Goal: Task Accomplishment & Management: Complete application form

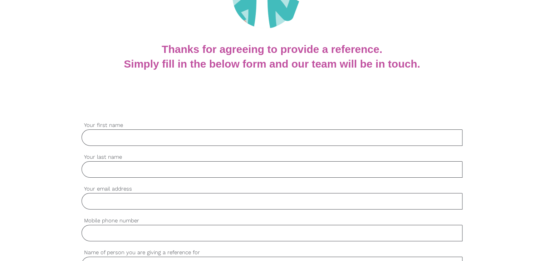
scroll to position [179, 0]
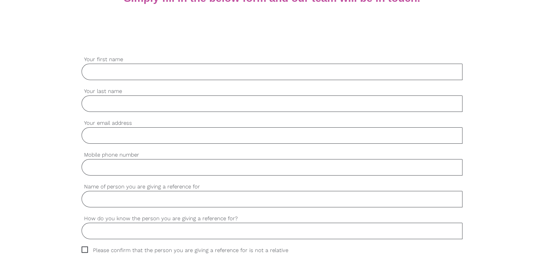
click at [121, 65] on input "Your first name" at bounding box center [272, 72] width 381 height 16
paste input "Priyanka"
type input "Priyanka"
click at [101, 106] on input "Your last name" at bounding box center [272, 104] width 381 height 16
paste input "Malhotra"
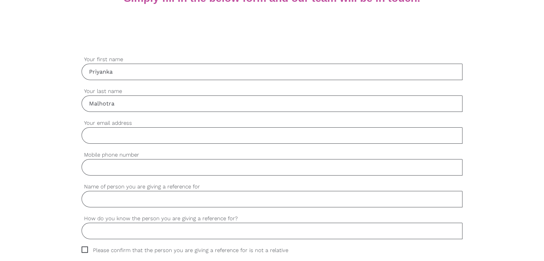
type input "Malhotra"
click at [114, 139] on input "Your email address" at bounding box center [272, 135] width 381 height 16
paste input "primalhotra2000@gmail.com"
type input "primalhotra2000@gmail.com"
drag, startPoint x: 113, startPoint y: 166, endPoint x: 112, endPoint y: 162, distance: 4.5
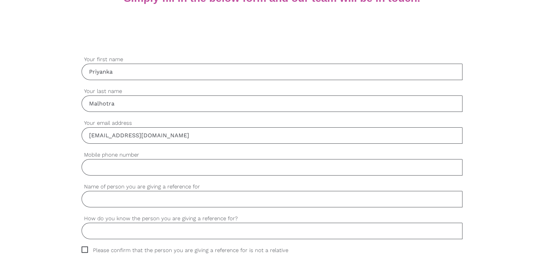
click at [113, 167] on input "Mobile phone number" at bounding box center [272, 167] width 381 height 16
paste input "406585653"
type input "406585653"
click at [109, 197] on input "Name of person you are giving a reference for" at bounding box center [272, 199] width 381 height 16
paste input "Sachin Makkar"
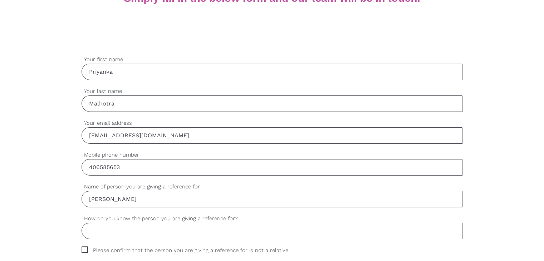
type input "Sachin Makkar"
click at [123, 230] on input "How do you know the person you are giving a reference for?" at bounding box center [272, 231] width 381 height 16
paste input "Work"
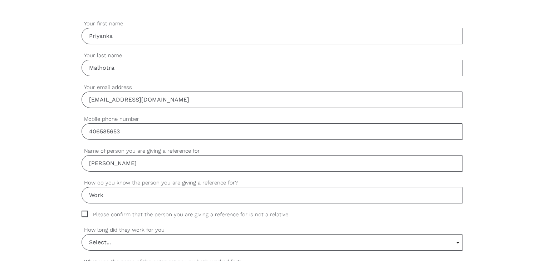
type input "Work"
click at [86, 214] on span "Please confirm that the person you are giving a reference for is not a relative" at bounding box center [192, 215] width 220 height 8
click at [86, 214] on input "Please confirm that the person you are giving a reference for is not a relative" at bounding box center [84, 213] width 5 height 5
checkbox input "true"
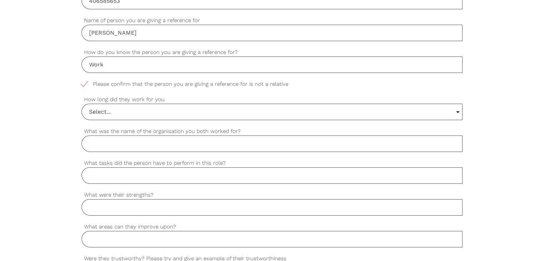
scroll to position [358, 0]
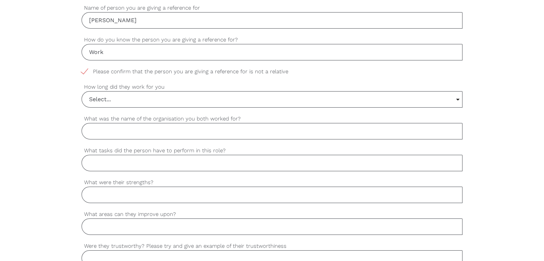
click at [100, 99] on input "Select..." at bounding box center [272, 100] width 380 height 16
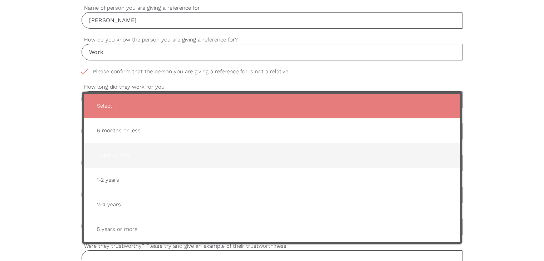
click at [107, 150] on span "1 year or less" at bounding box center [272, 156] width 362 height 18
type input "1 year or less"
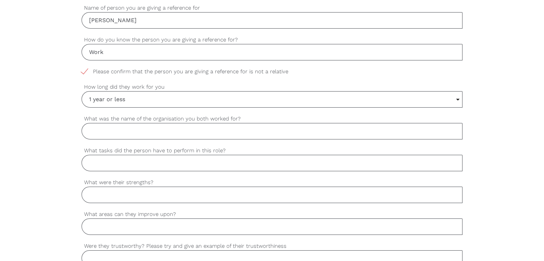
click at [135, 131] on input "What was the name of the organisation you both worked for?" at bounding box center [272, 131] width 381 height 16
paste input "Careiwish"
type input "Careiwish"
click at [152, 164] on input "What tasks did the person have to perform in this role?" at bounding box center [272, 163] width 381 height 16
paste input "isability support worker"
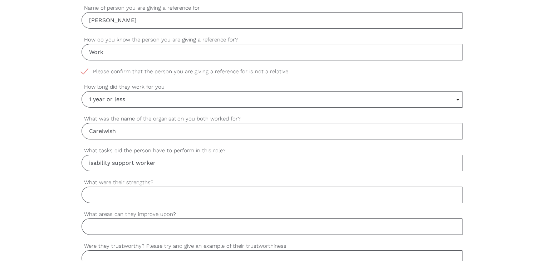
click at [114, 195] on input "What were their strengths?" at bounding box center [272, 195] width 381 height 16
drag, startPoint x: 89, startPoint y: 161, endPoint x: 109, endPoint y: 195, distance: 39.1
click at [96, 169] on input "isability support worker" at bounding box center [272, 163] width 381 height 16
type input "Disability support worker"
click at [110, 199] on input "What were their strengths?" at bounding box center [272, 195] width 381 height 16
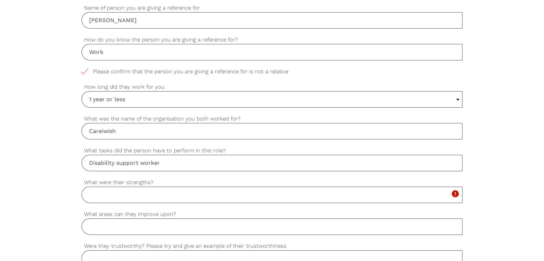
paste input "Punctual Reliable"
type input "Punctual Reliable"
click at [132, 228] on input "What areas can they improve upon?" at bounding box center [272, 227] width 381 height 16
paste input "Team work"
type input "Team work"
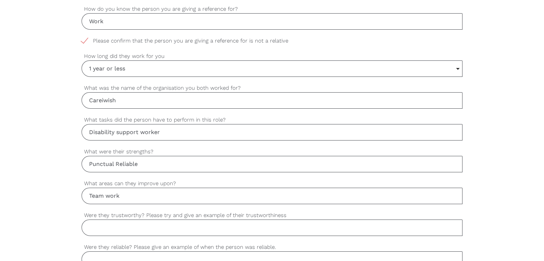
scroll to position [429, 0]
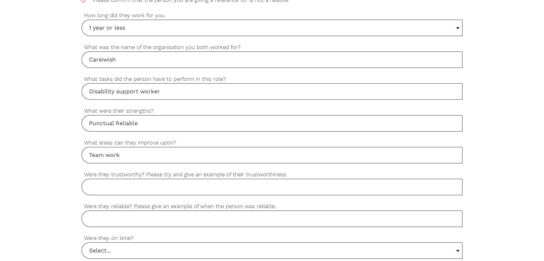
click at [109, 184] on input "Were they trustworthy? Please try and give an example of their trustworthiness" at bounding box center [272, 187] width 381 height 16
paste input "Yes , for example he is trustworthy because working with him it was always abou…"
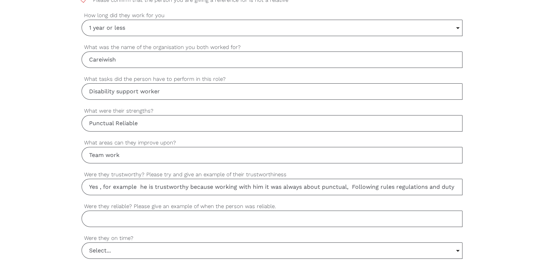
scroll to position [0, 21]
drag, startPoint x: 109, startPoint y: 184, endPoint x: 549, endPoint y: 210, distance: 440.7
click at [544, 210] on html "Find a worker Become a worker Make a referral settings Post a job Thanks for ag…" at bounding box center [272, 84] width 544 height 1026
type input "Yes , for example he is trustworthy because working with him it was always abou…"
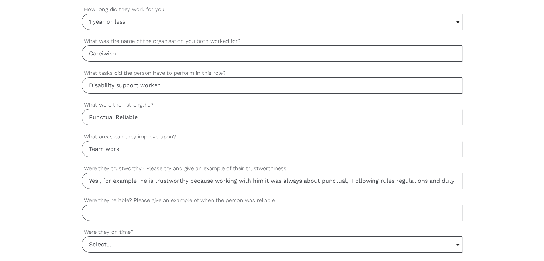
scroll to position [429, 0]
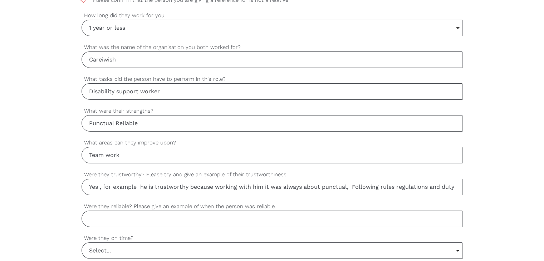
click at [145, 217] on input "Were they reliable? Please give an example of when the person was reliable." at bounding box center [272, 219] width 381 height 16
paste input "Yes , for example I asked them to swap shifts with me and be 10 minutes early t…"
drag, startPoint x: 142, startPoint y: 216, endPoint x: 521, endPoint y: 203, distance: 379.4
click at [521, 203] on div "settings Priyanka Your first name settings Malhotra Your last name settings pri…" at bounding box center [272, 127] width 544 height 672
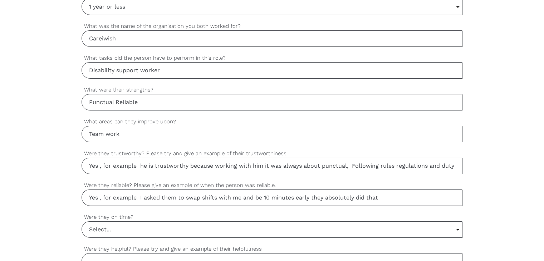
scroll to position [465, 0]
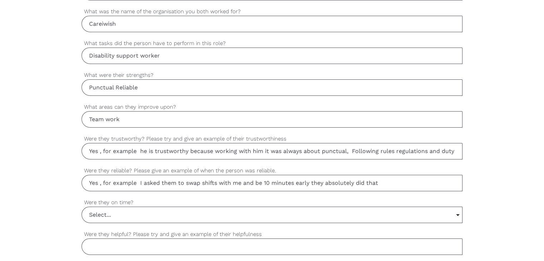
type input "Yes , for example I asked them to swap shifts with me and be 10 minutes early t…"
click at [104, 215] on input "Select..." at bounding box center [272, 215] width 380 height 16
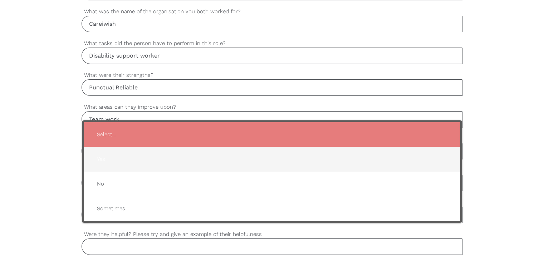
click at [106, 153] on span "Yes" at bounding box center [272, 160] width 362 height 18
type input "Yes"
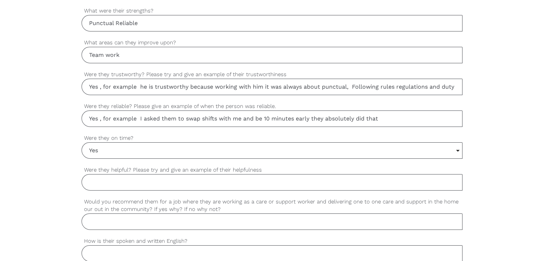
scroll to position [537, 0]
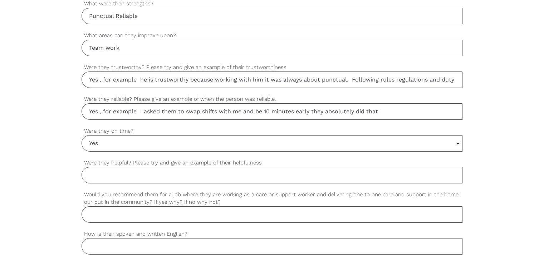
click at [102, 174] on input "Were they helpful? Please try and give an example of their helpfulness" at bounding box center [272, 175] width 381 height 16
paste input "Yes, for example sachin always helped whenever the team was in need filling shi…"
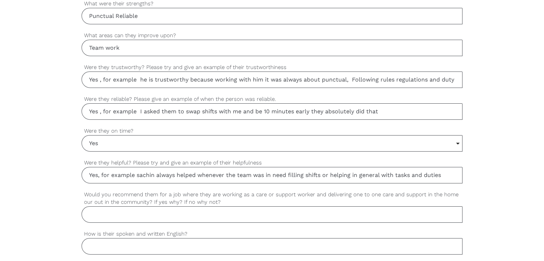
drag, startPoint x: 54, startPoint y: 181, endPoint x: 37, endPoint y: 181, distance: 16.8
click at [37, 181] on div "settings Priyanka Your first name settings Malhotra Your last name settings pri…" at bounding box center [272, 19] width 544 height 672
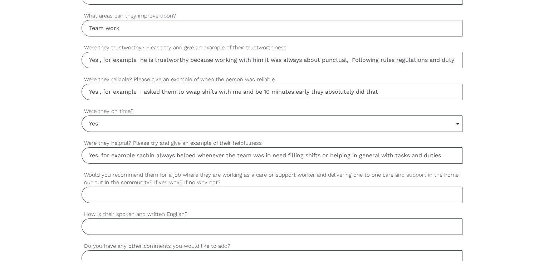
scroll to position [572, 0]
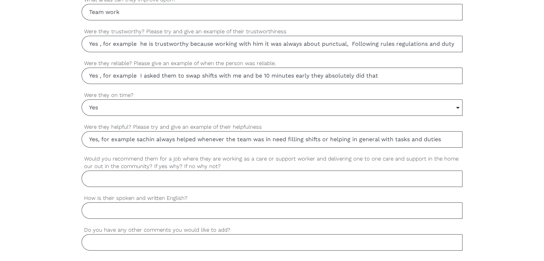
type input "Yes, for example sachin always helped whenever the team was in need filling shi…"
click at [151, 178] on input "Would you recommend them for a job where they are working as a care or support …" at bounding box center [272, 179] width 381 height 16
type input "Yes, he has an experience of being a disability support worker, he can deliver …"
click at [183, 211] on input "How is their spoken and written English?" at bounding box center [272, 210] width 381 height 16
type input "good"
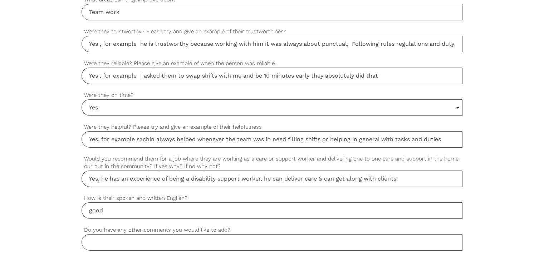
click at [119, 241] on input "Do you have any other comments you would like to add?" at bounding box center [272, 242] width 381 height 16
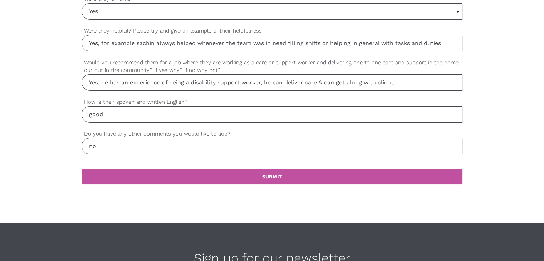
scroll to position [680, 0]
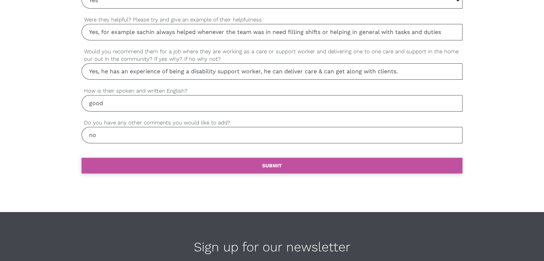
type input "no"
click at [233, 160] on link "settings SUBMIT" at bounding box center [272, 166] width 381 height 16
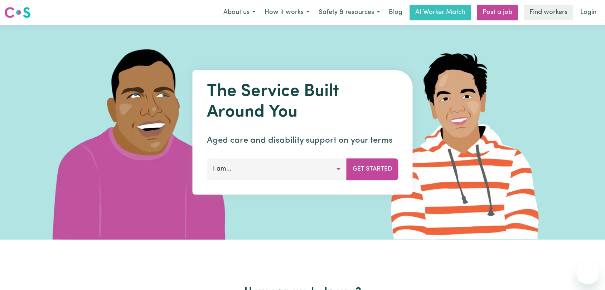
click at [583, 13] on link "Login" at bounding box center [588, 13] width 25 height 16
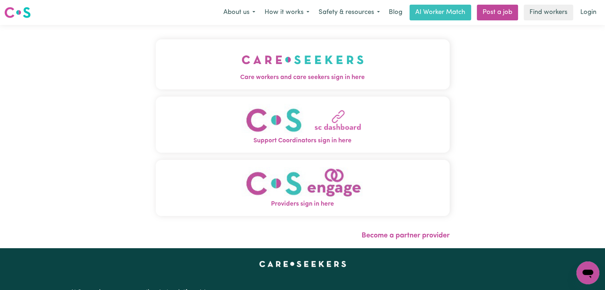
click at [255, 78] on span "Care workers and care seekers sign in here" at bounding box center [303, 77] width 294 height 9
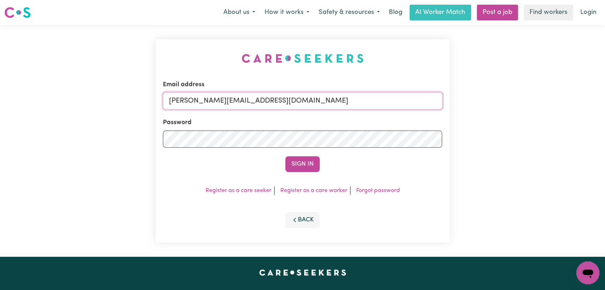
click at [318, 101] on input "[PERSON_NAME][EMAIL_ADDRESS][DOMAIN_NAME]" at bounding box center [302, 100] width 279 height 17
drag, startPoint x: 208, startPoint y: 104, endPoint x: 329, endPoint y: 100, distance: 121.0
click at [329, 100] on input "Superuser~[EMAIL_ADDRESS][DOMAIN_NAME]" at bounding box center [302, 100] width 279 height 17
type input "Superuser~[EMAIL_ADDRESS][DOMAIN_NAME]"
click at [306, 162] on button "Sign In" at bounding box center [302, 164] width 34 height 16
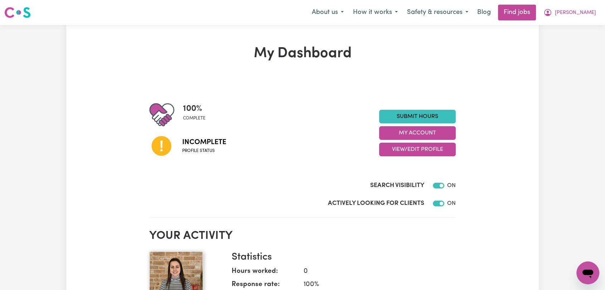
click at [416, 231] on h2 "Your activity" at bounding box center [302, 236] width 306 height 14
click at [411, 150] on button "View/Edit Profile" at bounding box center [417, 150] width 77 height 14
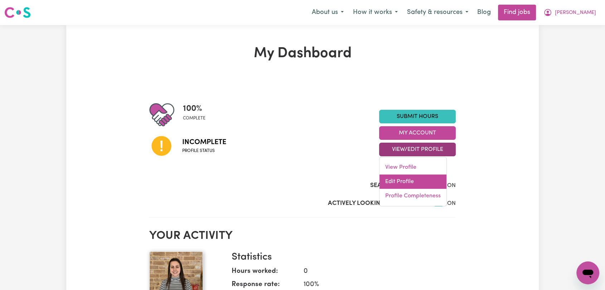
click at [415, 181] on link "Edit Profile" at bounding box center [412, 182] width 67 height 14
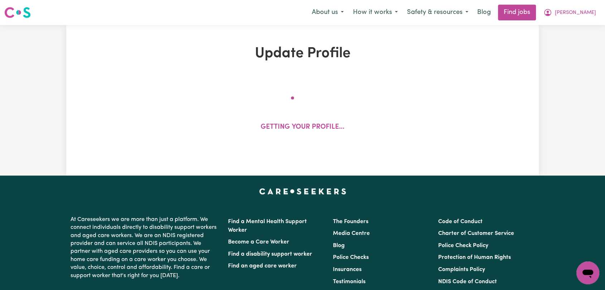
select select "[DEMOGRAPHIC_DATA]"
select select "Australian PR"
select select "Studying a healthcare related degree or qualification"
select select "65"
select select "85"
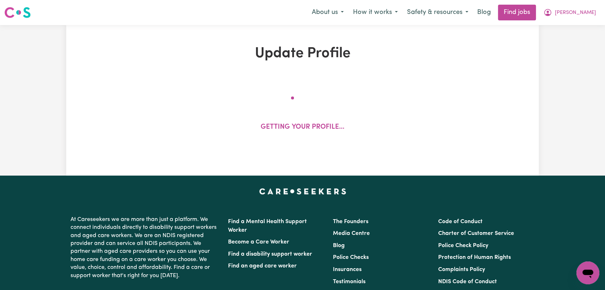
select select "100"
select select "120"
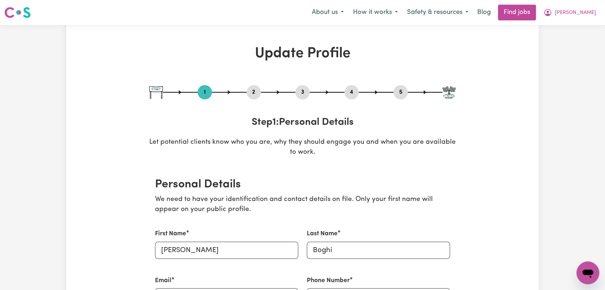
click at [353, 91] on button "4" at bounding box center [351, 92] width 14 height 9
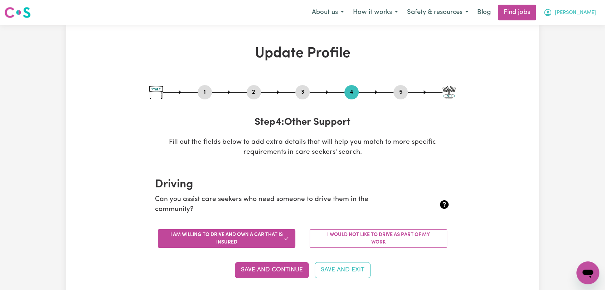
click at [585, 13] on span "[PERSON_NAME]" at bounding box center [574, 13] width 41 height 8
click at [578, 59] on link "Logout" at bounding box center [571, 55] width 57 height 14
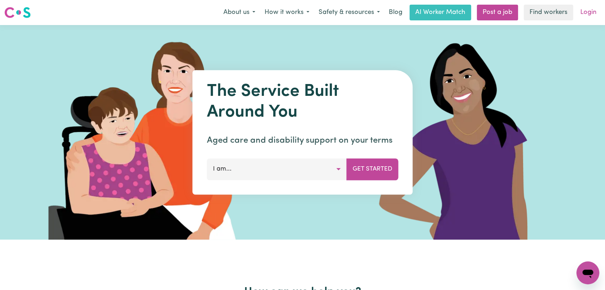
click at [597, 12] on link "Login" at bounding box center [588, 13] width 25 height 16
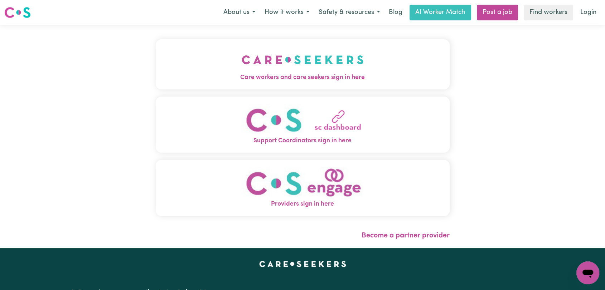
drag, startPoint x: 361, startPoint y: 55, endPoint x: 359, endPoint y: 59, distance: 3.9
click at [361, 55] on button "Care workers and care seekers sign in here" at bounding box center [303, 64] width 294 height 50
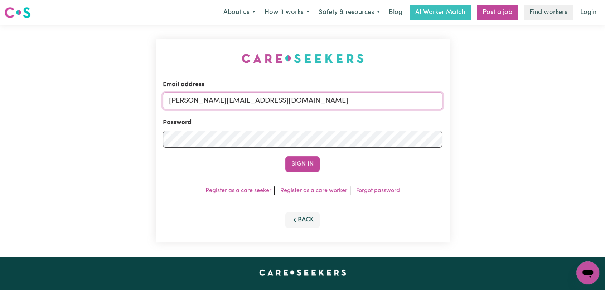
click at [283, 104] on input "[PERSON_NAME][EMAIL_ADDRESS][DOMAIN_NAME]" at bounding box center [302, 100] width 279 height 17
type input "[EMAIL_ADDRESS][DOMAIN_NAME]"
click at [298, 166] on button "Sign In" at bounding box center [302, 164] width 34 height 16
